Goal: Transaction & Acquisition: Subscribe to service/newsletter

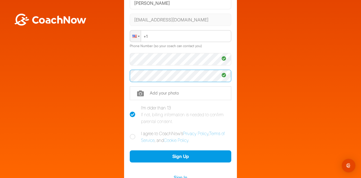
scroll to position [73, 0]
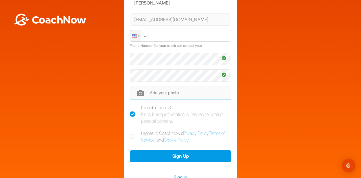
click at [162, 92] on input "file" at bounding box center [180, 93] width 101 height 14
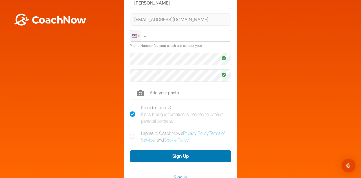
click at [185, 153] on button "Sign Up" at bounding box center [180, 156] width 101 height 12
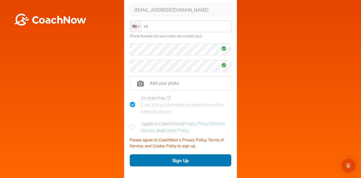
scroll to position [83, 0]
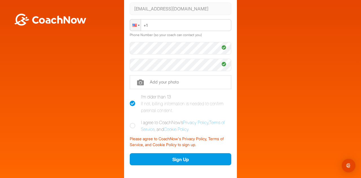
click at [130, 125] on icon at bounding box center [133, 126] width 6 height 6
click at [130, 123] on input "I agree to CoachNow's Privacy Policy , Terms of Service , and Cookie Policy ." at bounding box center [132, 121] width 4 height 4
checkbox input "true"
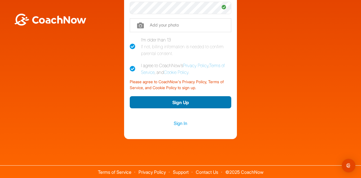
click at [184, 102] on button "Sign Up" at bounding box center [180, 102] width 101 height 12
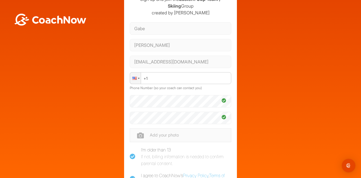
scroll to position [30, 0]
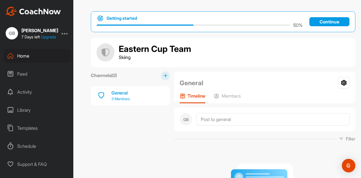
click at [117, 98] on p "3 Members" at bounding box center [120, 99] width 18 height 6
click at [115, 98] on p "3 Members" at bounding box center [120, 99] width 18 height 6
click at [321, 18] on p "Continue" at bounding box center [329, 21] width 40 height 9
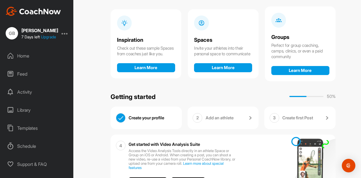
scroll to position [83, 0]
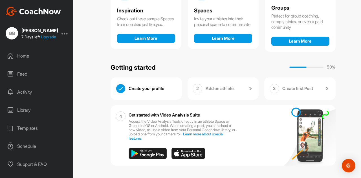
click at [146, 87] on div "Create your profile" at bounding box center [152, 89] width 48 height 10
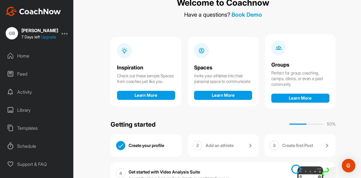
scroll to position [0, 0]
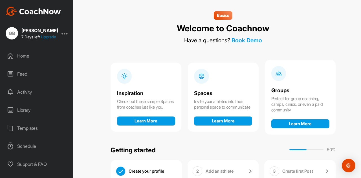
click at [48, 37] on link "Upgrade" at bounding box center [48, 36] width 15 height 5
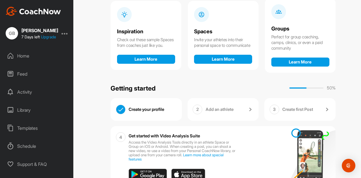
scroll to position [62, 0]
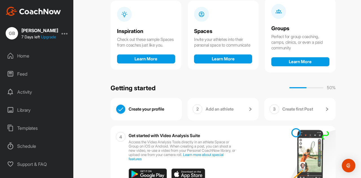
click at [220, 106] on link "Add an athlete" at bounding box center [229, 109] width 48 height 10
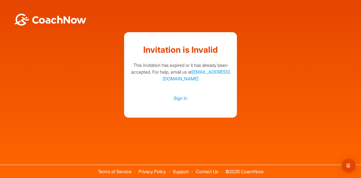
click at [94, 80] on div "Invitation is Invalid This invitation has expired or it has already been accept…" at bounding box center [180, 74] width 355 height 85
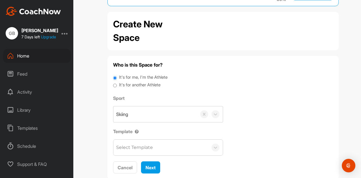
scroll to position [39, 0]
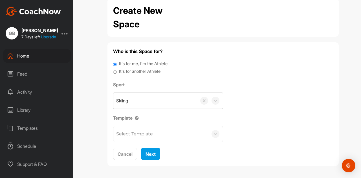
click at [14, 34] on div "GB" at bounding box center [12, 33] width 12 height 12
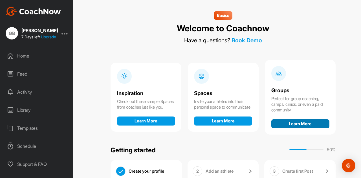
click at [292, 123] on button "Learn More" at bounding box center [300, 123] width 58 height 9
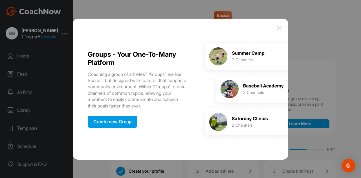
click at [279, 27] on img at bounding box center [278, 27] width 7 height 7
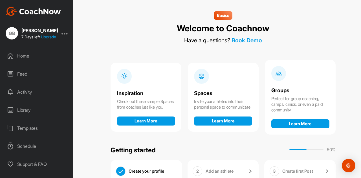
click at [25, 53] on div "Home" at bounding box center [37, 56] width 68 height 14
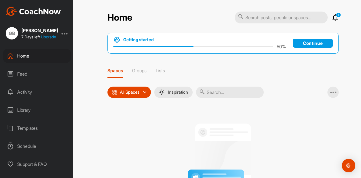
click at [309, 43] on p "Continue" at bounding box center [312, 43] width 40 height 9
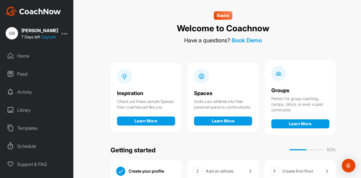
click at [13, 35] on div "GB" at bounding box center [12, 33] width 12 height 12
click at [27, 12] on img at bounding box center [33, 11] width 55 height 9
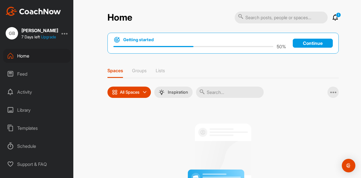
click at [334, 18] on icon at bounding box center [334, 17] width 7 height 7
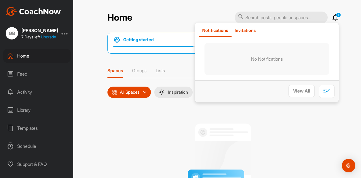
click at [247, 29] on p "Invitations" at bounding box center [244, 30] width 21 height 5
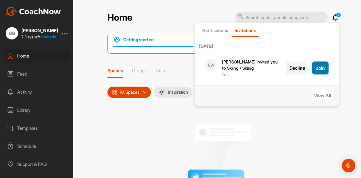
click at [323, 68] on button "Join" at bounding box center [320, 67] width 16 height 13
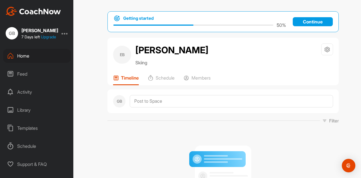
click at [299, 22] on p "Continue" at bounding box center [312, 21] width 40 height 9
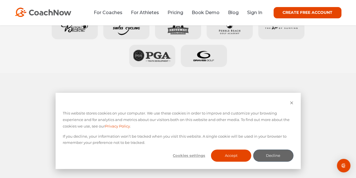
scroll to position [357, 0]
click at [235, 154] on button "Accept" at bounding box center [231, 155] width 40 height 12
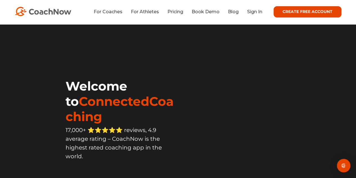
scroll to position [0, 0]
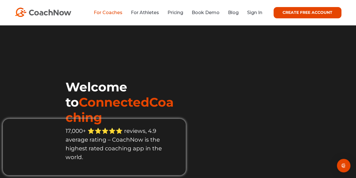
click at [112, 11] on link "For Coaches" at bounding box center [108, 12] width 29 height 5
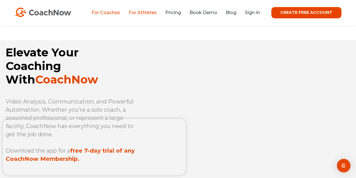
click at [146, 15] on link "For Athletes" at bounding box center [143, 12] width 28 height 5
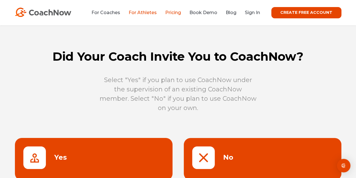
click at [172, 12] on link "Pricing" at bounding box center [173, 12] width 16 height 5
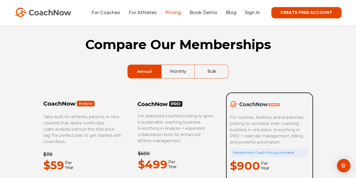
scroll to position [12, 0]
